Goal: Navigation & Orientation: Find specific page/section

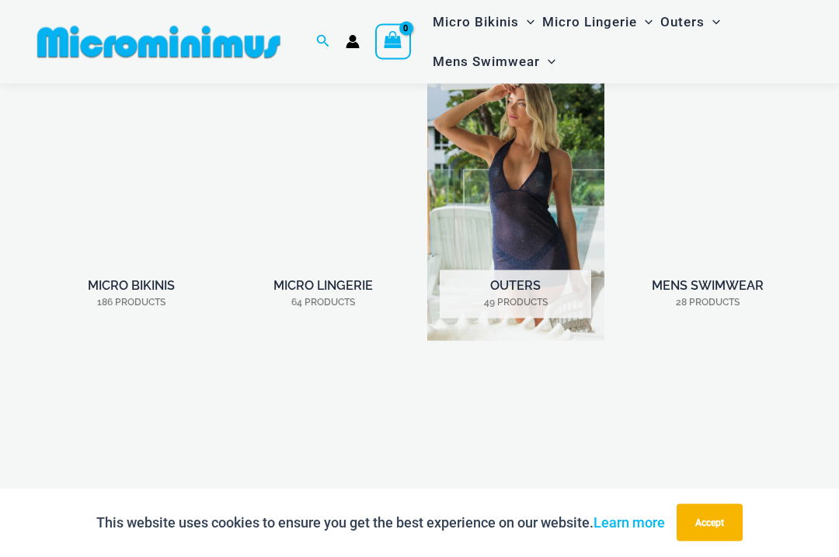
scroll to position [1031, 0]
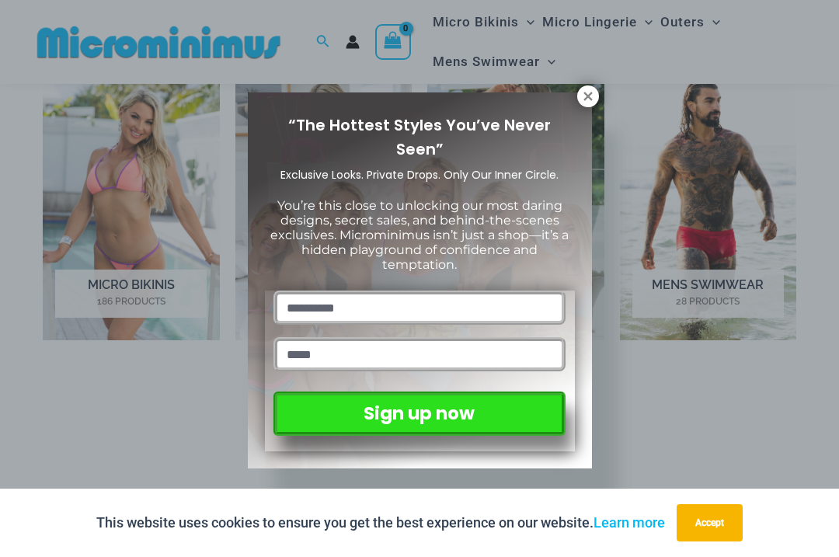
click at [578, 107] on div "“The Hottest Styles You’ve Never Seen” Exclusive Looks. Private Drops. Only Our…" at bounding box center [420, 280] width 344 height 377
click at [582, 92] on icon at bounding box center [588, 96] width 14 height 14
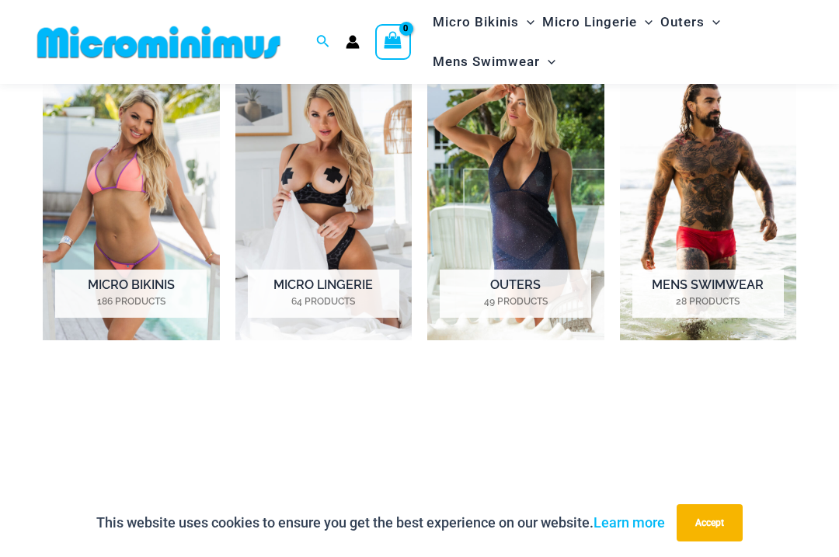
click at [283, 162] on img "Visit product category Micro Lingerie" at bounding box center [323, 202] width 177 height 276
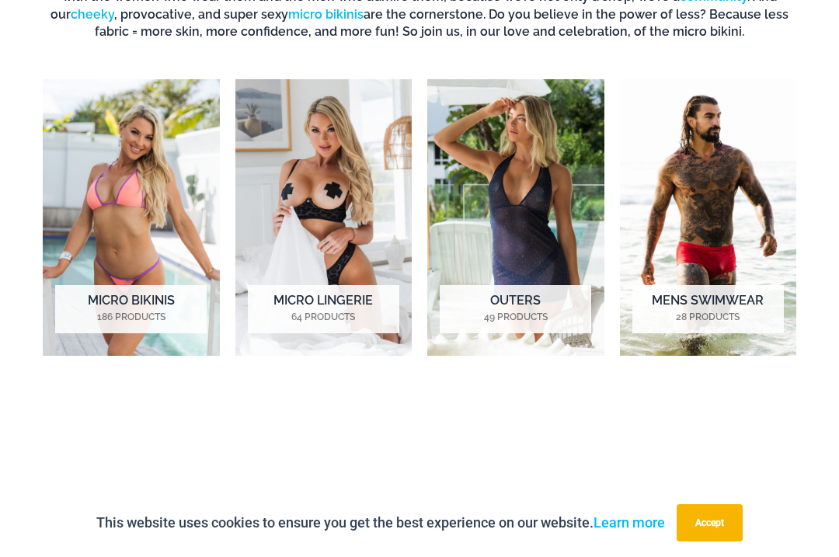
scroll to position [1073, 0]
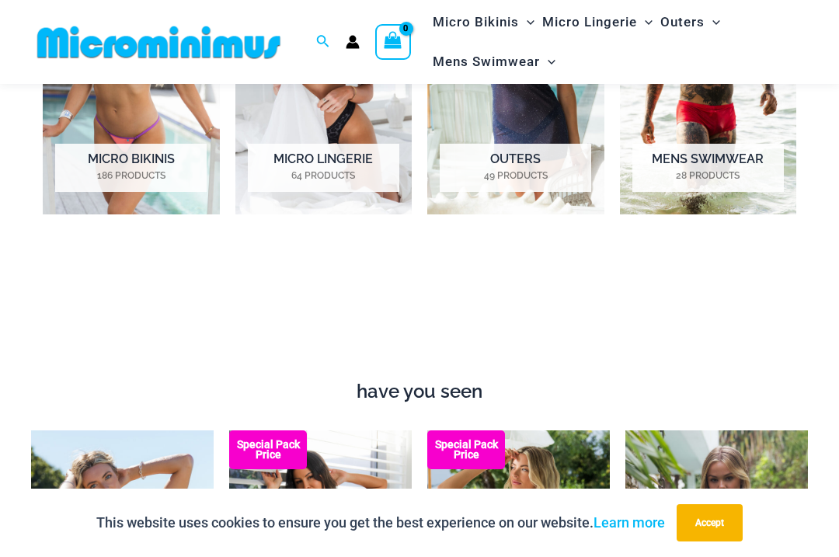
click at [88, 172] on mark "186 Products" at bounding box center [130, 176] width 151 height 14
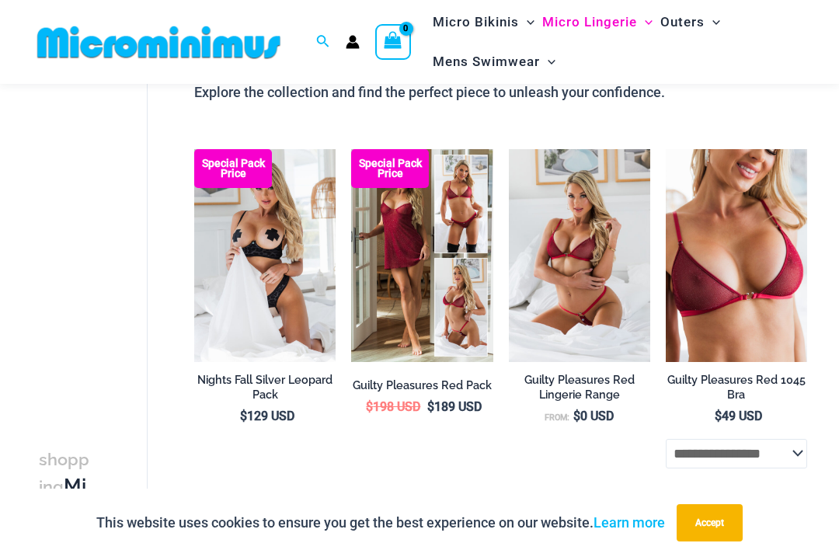
scroll to position [156, 0]
